Goal: Information Seeking & Learning: Check status

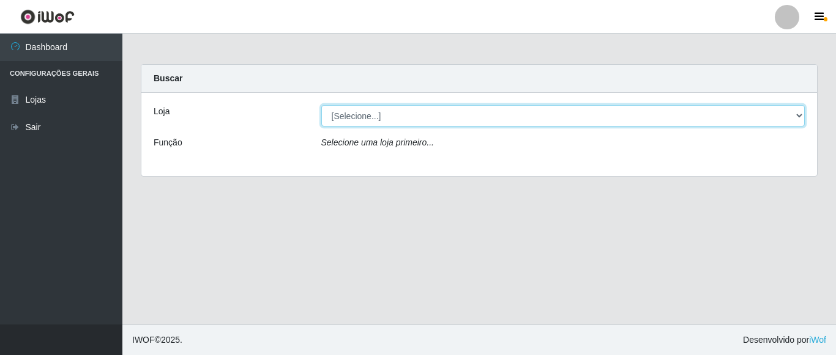
select select "497"
click option "Hiper Queiroz - [GEOGRAPHIC_DATA]" at bounding box center [0, 0] width 0 height 0
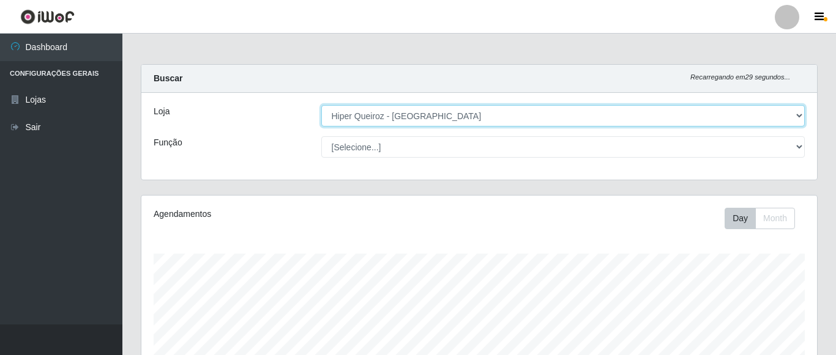
scroll to position [254, 675]
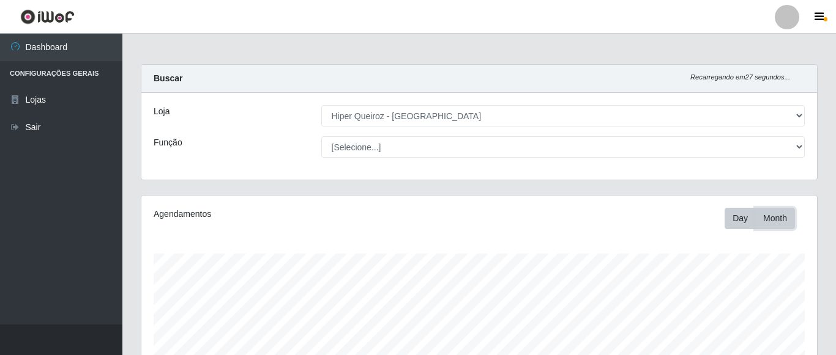
click at [781, 226] on button "Month" at bounding box center [775, 218] width 40 height 21
click at [746, 223] on button "Day" at bounding box center [739, 218] width 31 height 21
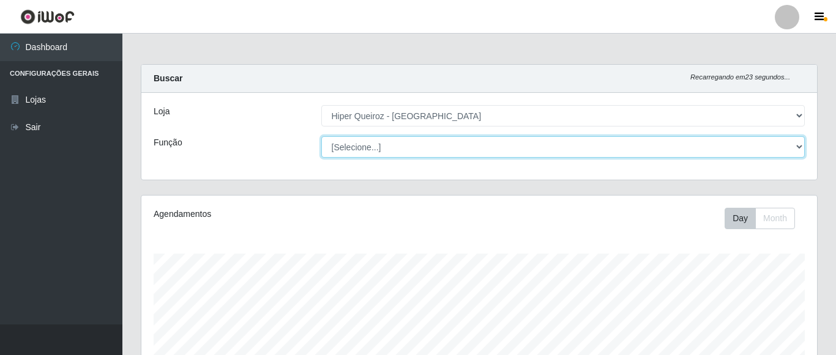
click at [321, 136] on select "[Selecione...] ASG ASG + ASG ++ Embalador Embalador + Embalador ++ Repositor Re…" at bounding box center [563, 146] width 484 height 21
click option "ASG" at bounding box center [0, 0] width 0 height 0
click at [321, 136] on select "[Selecione...] ASG ASG + ASG ++ Embalador Embalador + Embalador ++ Repositor Re…" at bounding box center [563, 146] width 484 height 21
click option "ASG +" at bounding box center [0, 0] width 0 height 0
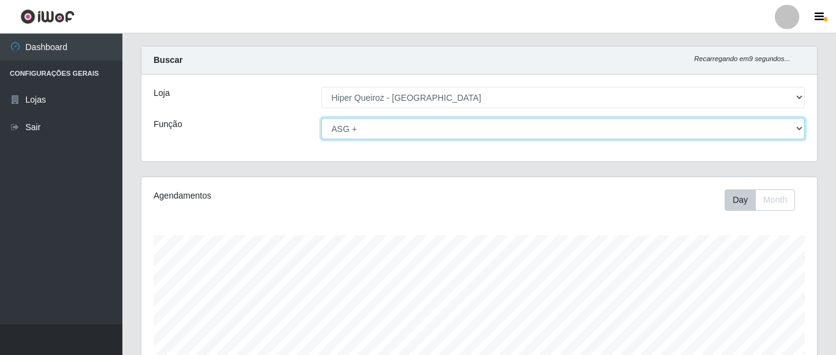
scroll to position [0, 0]
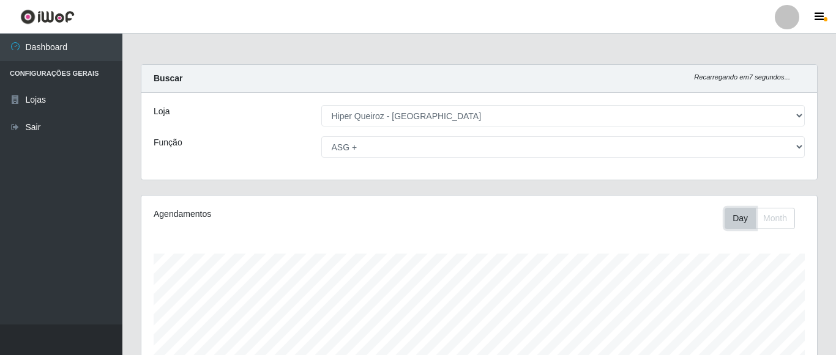
click at [742, 219] on button "Day" at bounding box center [739, 218] width 31 height 21
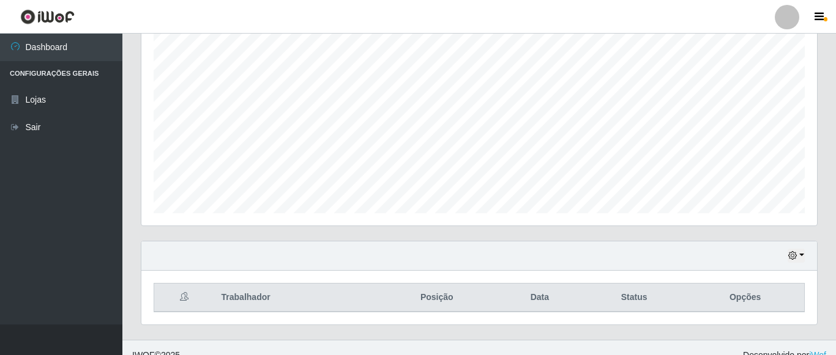
scroll to position [239, 0]
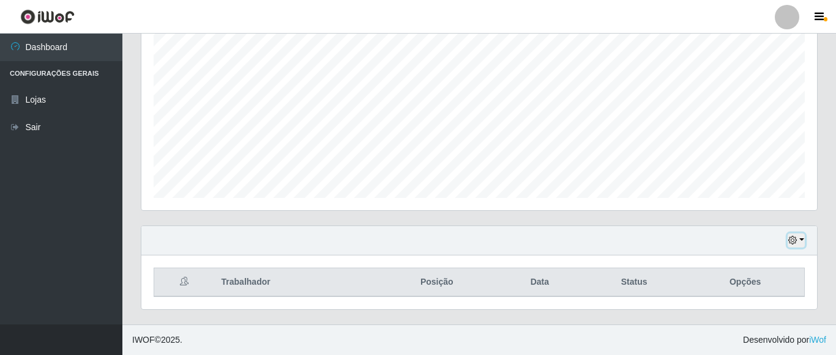
click at [803, 240] on button "button" at bounding box center [795, 241] width 17 height 14
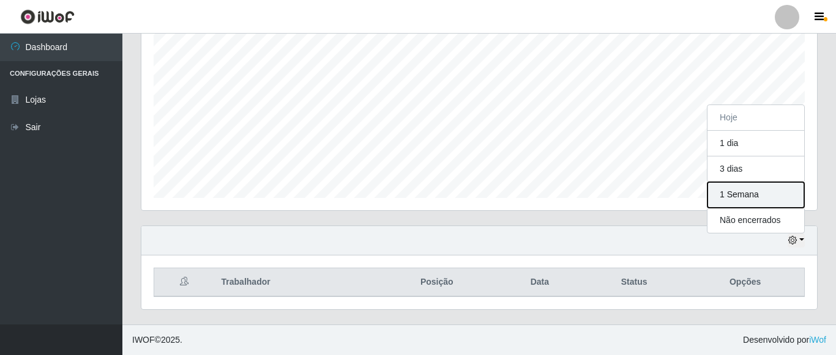
click at [752, 193] on button "1 Semana" at bounding box center [755, 195] width 97 height 26
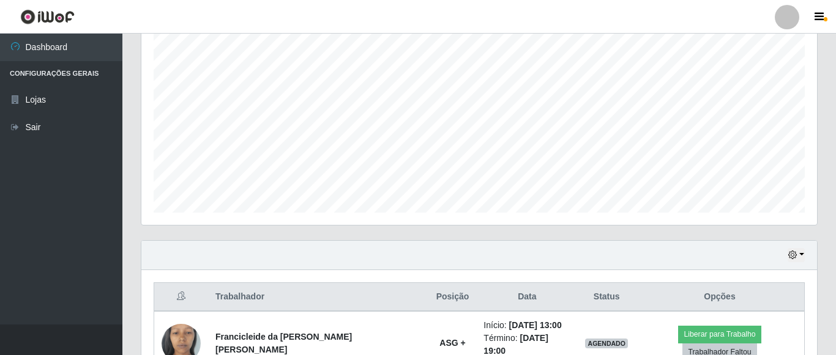
scroll to position [223, 0]
click at [805, 259] on div "Hoje 1 dia 3 dias 1 Semana Não encerrados" at bounding box center [478, 256] width 675 height 29
click at [801, 257] on button "button" at bounding box center [795, 257] width 17 height 14
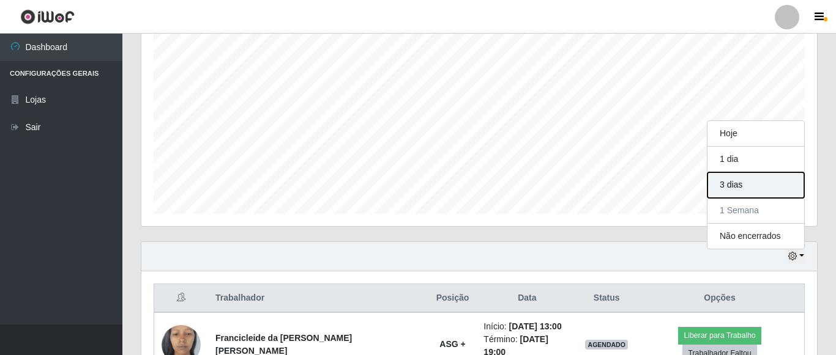
click at [746, 189] on button "3 dias" at bounding box center [755, 186] width 97 height 26
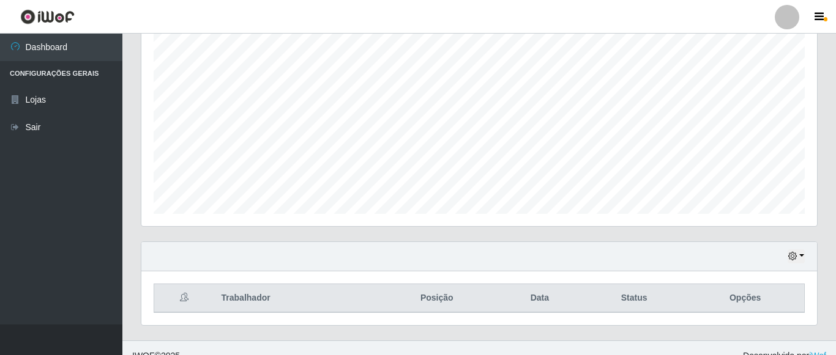
scroll to position [239, 0]
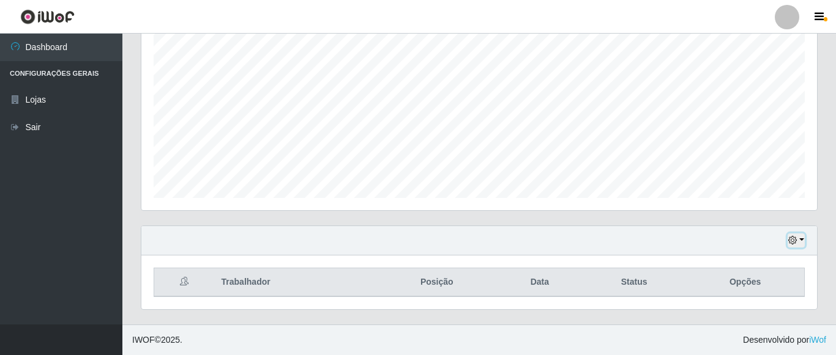
click at [801, 245] on button "button" at bounding box center [795, 241] width 17 height 14
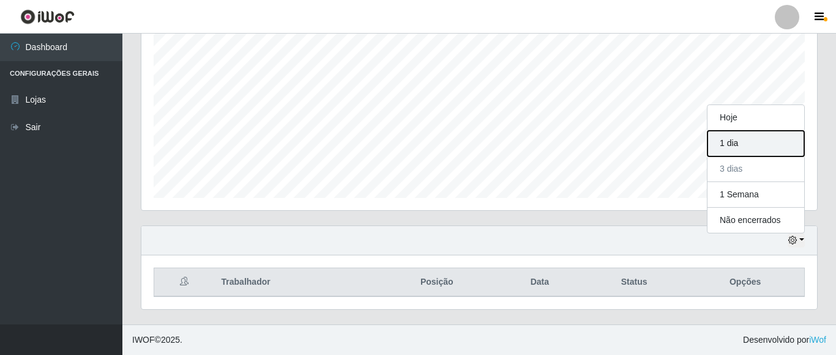
click at [749, 147] on button "1 dia" at bounding box center [755, 144] width 97 height 26
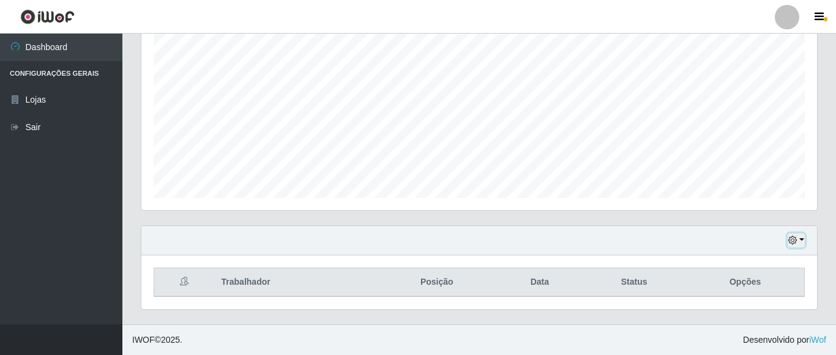
click at [801, 237] on button "button" at bounding box center [795, 241] width 17 height 14
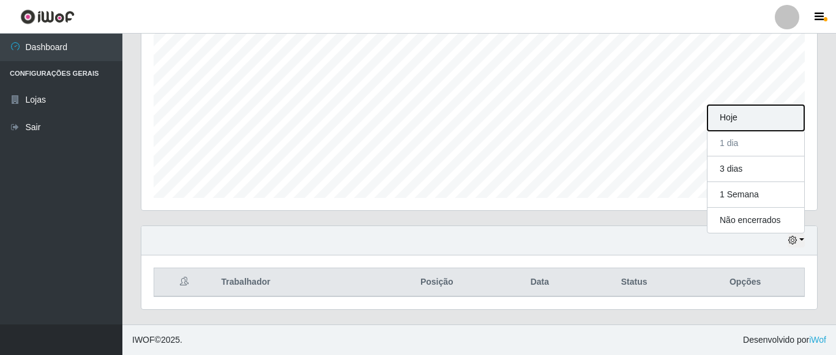
click at [751, 118] on button "Hoje" at bounding box center [755, 118] width 97 height 26
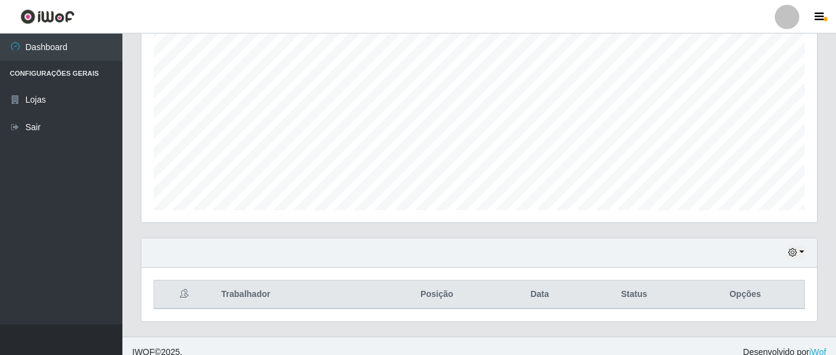
scroll to position [0, 0]
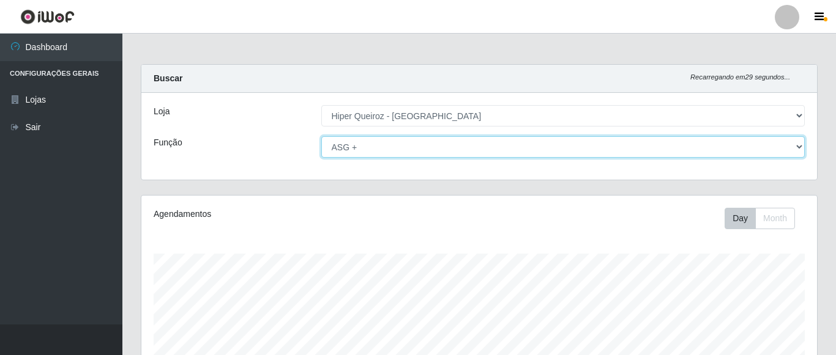
click at [321, 136] on select "[Selecione...] ASG ASG + ASG ++ Embalador Embalador + Embalador ++ Repositor Re…" at bounding box center [563, 146] width 484 height 21
click option "ASG ++" at bounding box center [0, 0] width 0 height 0
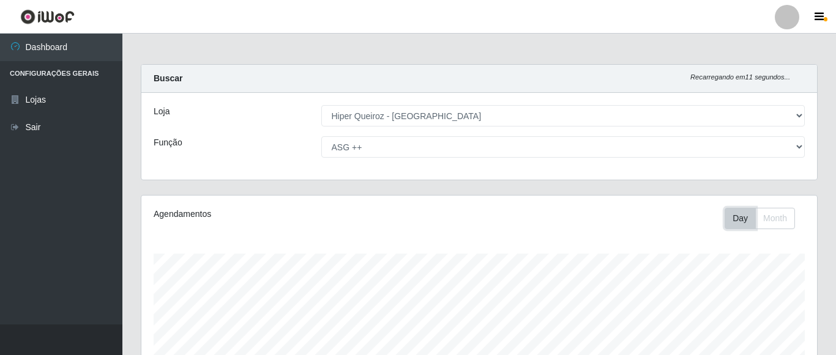
click at [746, 223] on button "Day" at bounding box center [739, 218] width 31 height 21
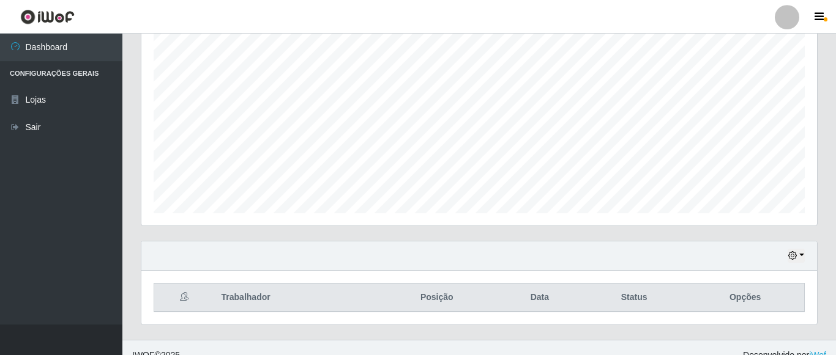
scroll to position [239, 0]
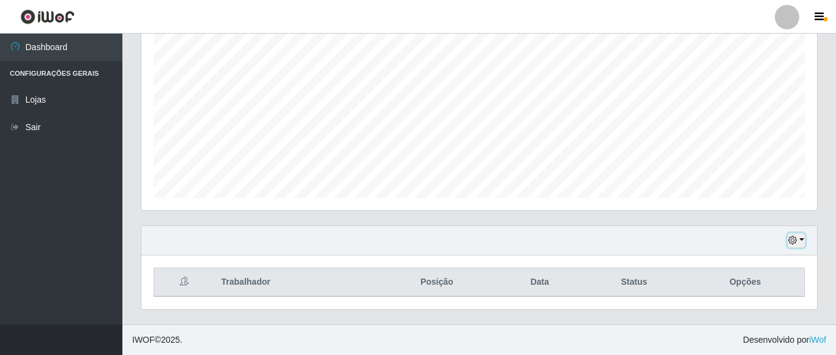
click at [804, 236] on button "button" at bounding box center [795, 241] width 17 height 14
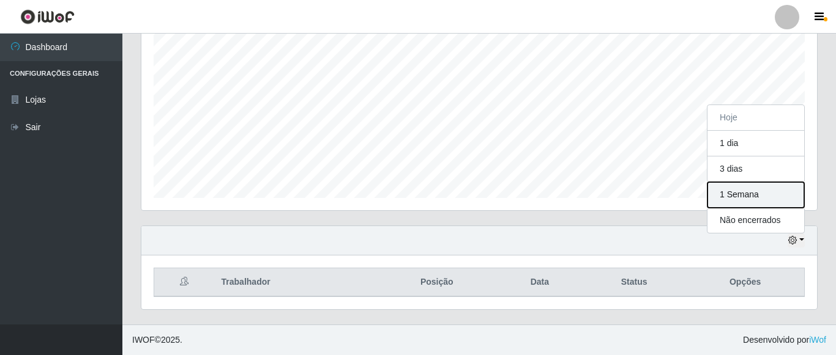
click at [751, 201] on button "1 Semana" at bounding box center [755, 195] width 97 height 26
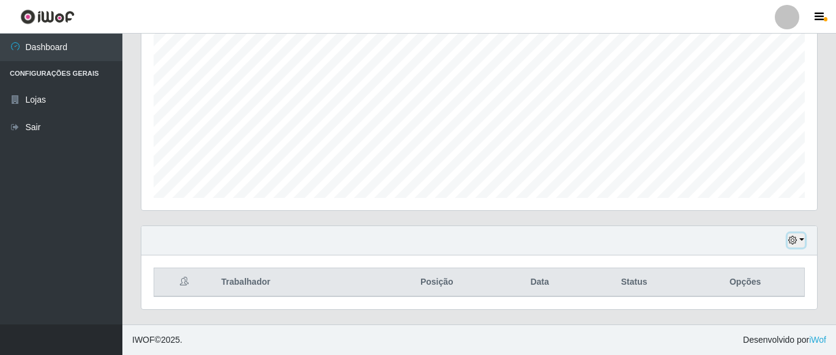
click at [792, 242] on icon "button" at bounding box center [792, 240] width 9 height 9
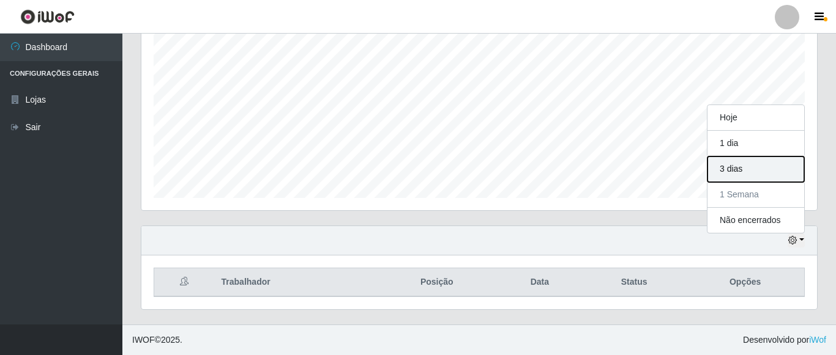
click at [761, 168] on button "3 dias" at bounding box center [755, 170] width 97 height 26
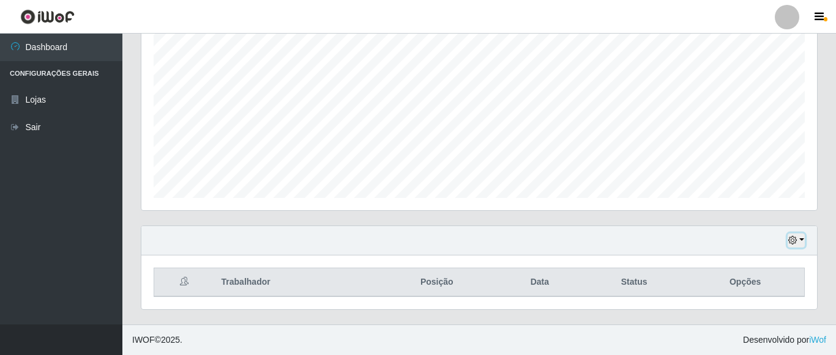
click at [796, 242] on icon "button" at bounding box center [792, 240] width 9 height 9
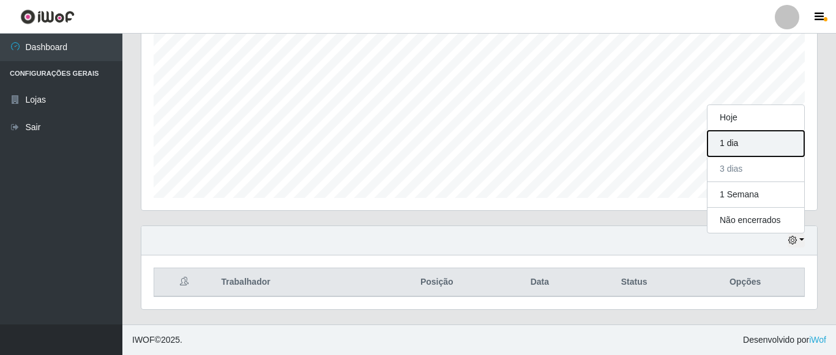
click at [760, 141] on button "1 dia" at bounding box center [755, 144] width 97 height 26
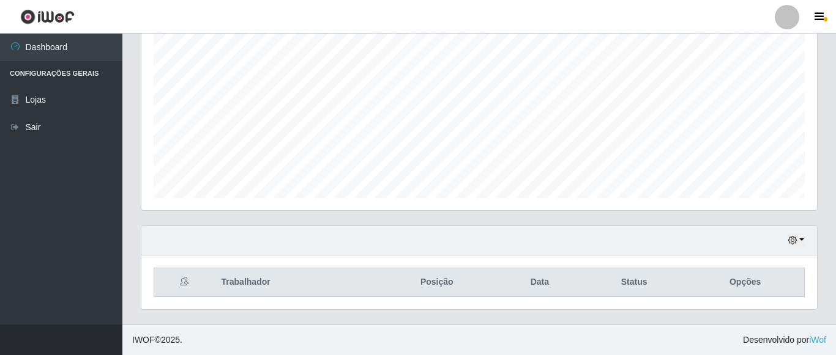
scroll to position [0, 0]
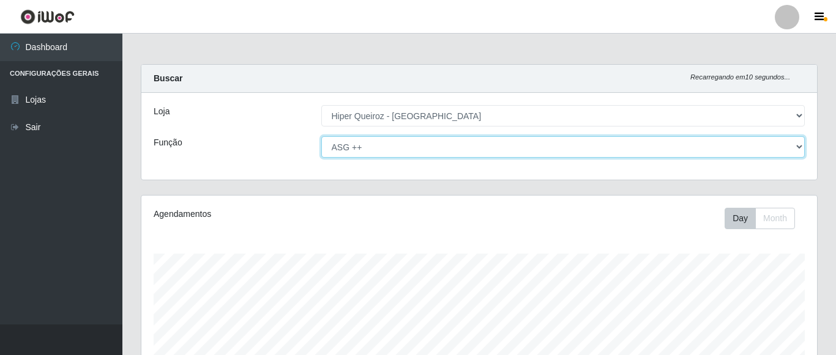
click at [321, 136] on select "[Selecione...] ASG ASG + ASG ++ Embalador Embalador + Embalador ++ Repositor Re…" at bounding box center [563, 146] width 484 height 21
click option "ASG +" at bounding box center [0, 0] width 0 height 0
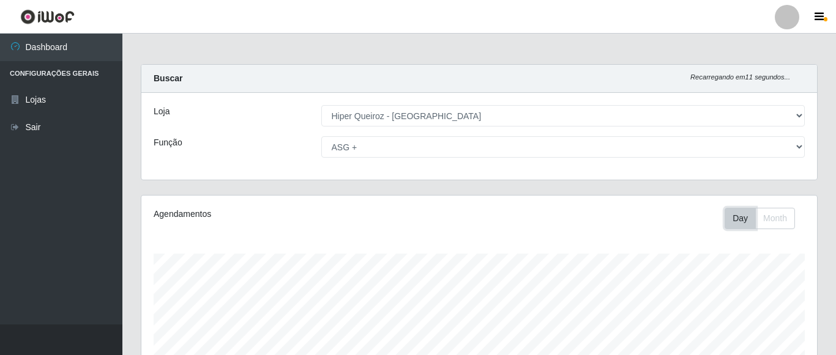
click at [741, 228] on button "Day" at bounding box center [739, 218] width 31 height 21
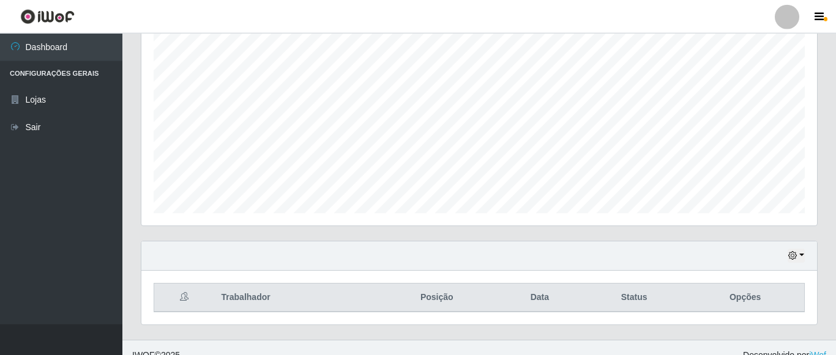
scroll to position [239, 0]
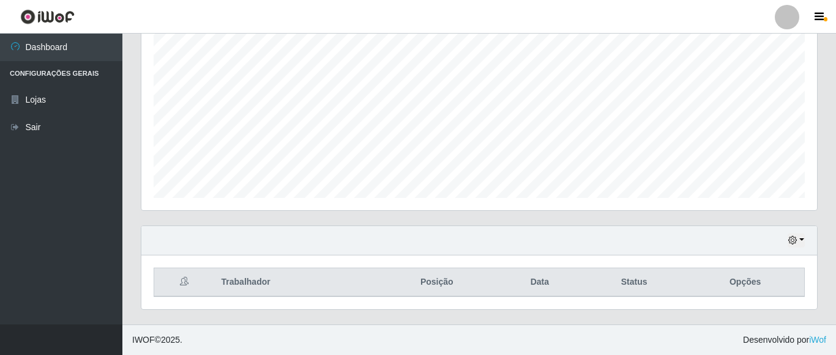
click at [800, 250] on div "Hoje 1 dia 3 dias 1 Semana Não encerrados" at bounding box center [478, 240] width 675 height 29
click at [798, 238] on button "button" at bounding box center [795, 241] width 17 height 14
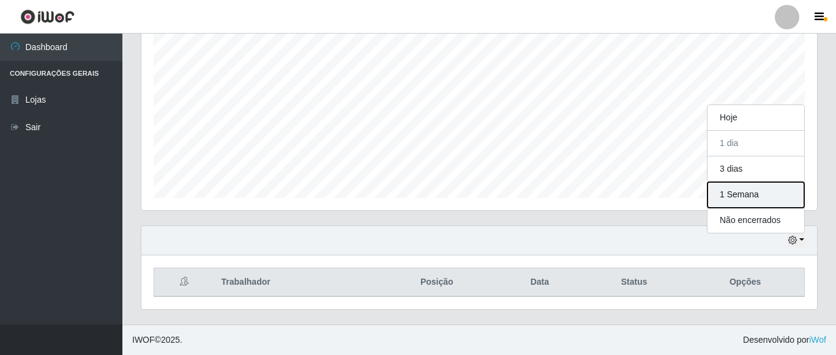
click at [745, 201] on button "1 Semana" at bounding box center [755, 195] width 97 height 26
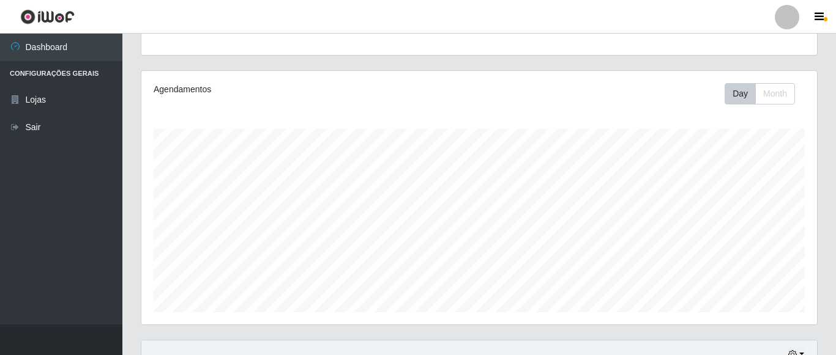
scroll to position [0, 0]
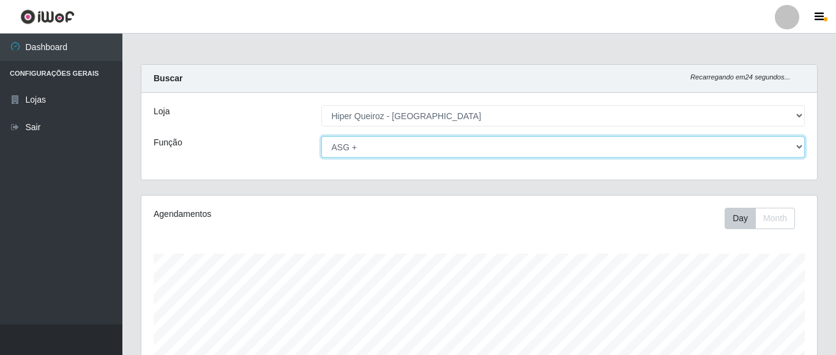
click at [321, 136] on select "[Selecione...] ASG ASG + ASG ++ Embalador Embalador + Embalador ++ Repositor Re…" at bounding box center [563, 146] width 484 height 21
click option "ASG" at bounding box center [0, 0] width 0 height 0
click at [321, 136] on select "[Selecione...] ASG ASG + ASG ++ Embalador Embalador + Embalador ++ Repositor Re…" at bounding box center [563, 146] width 484 height 21
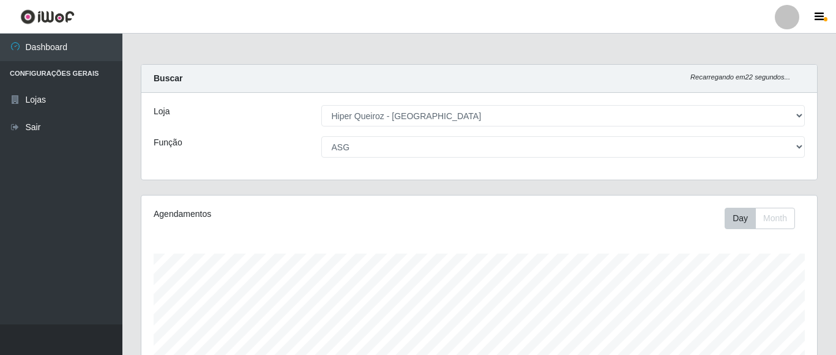
click at [280, 122] on div "Loja" at bounding box center [228, 115] width 168 height 21
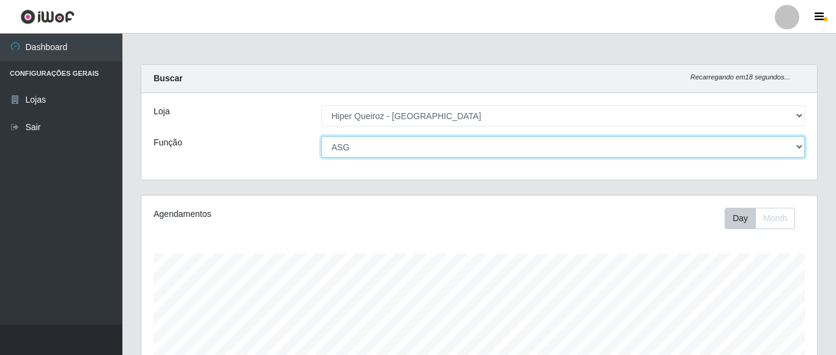
click at [321, 136] on select "[Selecione...] ASG ASG + ASG ++ Embalador Embalador + Embalador ++ Repositor Re…" at bounding box center [563, 146] width 484 height 21
click option "Repositor" at bounding box center [0, 0] width 0 height 0
click at [321, 136] on select "[Selecione...] ASG ASG + ASG ++ Embalador Embalador + Embalador ++ Repositor Re…" at bounding box center [563, 146] width 484 height 21
click option "Repositor +" at bounding box center [0, 0] width 0 height 0
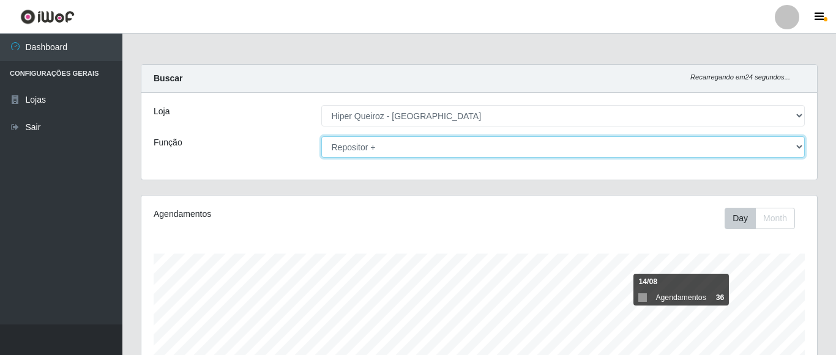
click at [321, 136] on select "[Selecione...] ASG ASG + ASG ++ Embalador Embalador + Embalador ++ Repositor Re…" at bounding box center [563, 146] width 484 height 21
click option "Repositor ++" at bounding box center [0, 0] width 0 height 0
click at [321, 136] on select "[Selecione...] ASG ASG + ASG ++ Embalador Embalador + Embalador ++ Repositor Re…" at bounding box center [563, 146] width 484 height 21
select select "16"
click option "ASG" at bounding box center [0, 0] width 0 height 0
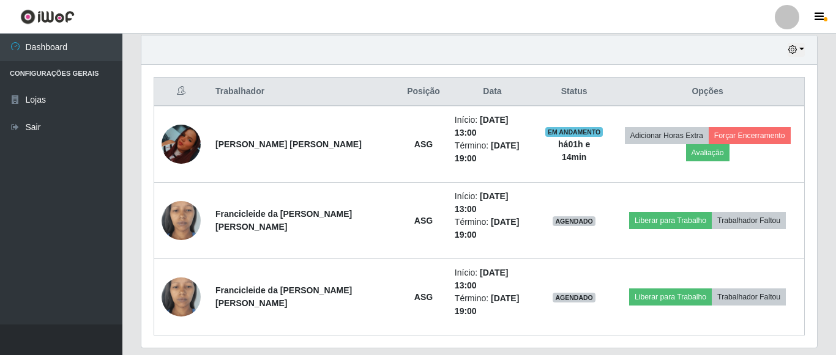
scroll to position [366, 0]
